Goal: Task Accomplishment & Management: Use online tool/utility

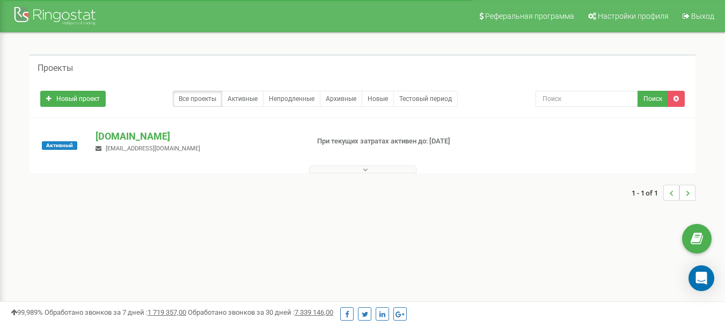
click at [350, 170] on button at bounding box center [362, 169] width 107 height 8
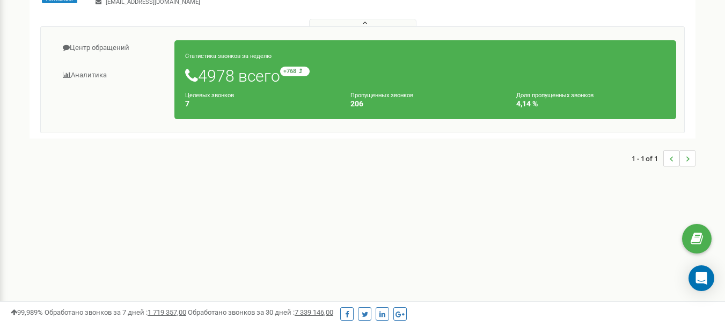
scroll to position [161, 0]
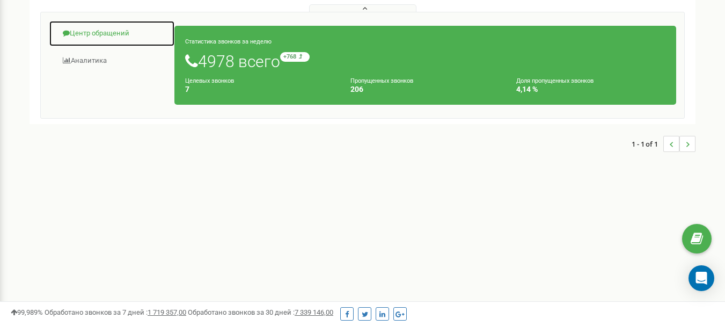
click at [101, 32] on link "Центр обращений" at bounding box center [112, 33] width 126 height 26
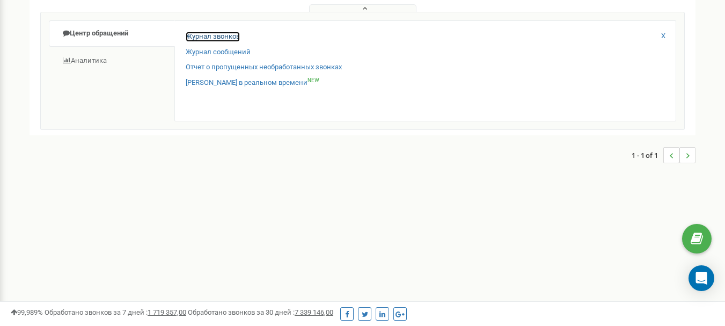
click at [216, 36] on link "Журнал звонков" at bounding box center [213, 37] width 54 height 10
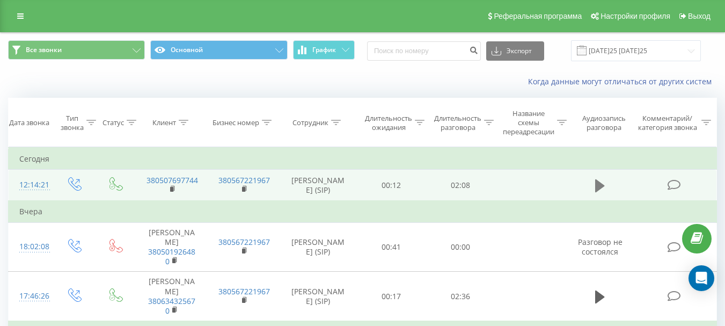
click at [600, 188] on icon at bounding box center [600, 185] width 10 height 13
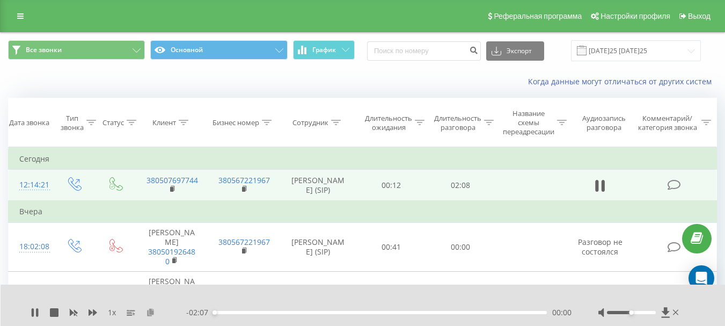
click at [153, 314] on icon at bounding box center [150, 312] width 9 height 8
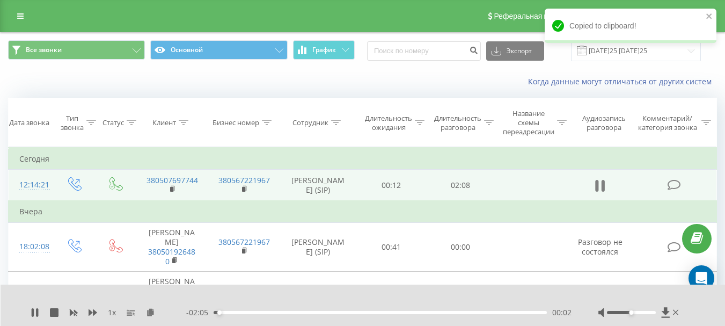
click at [595, 185] on icon at bounding box center [600, 185] width 10 height 15
